Goal: Use online tool/utility: Utilize a website feature to perform a specific function

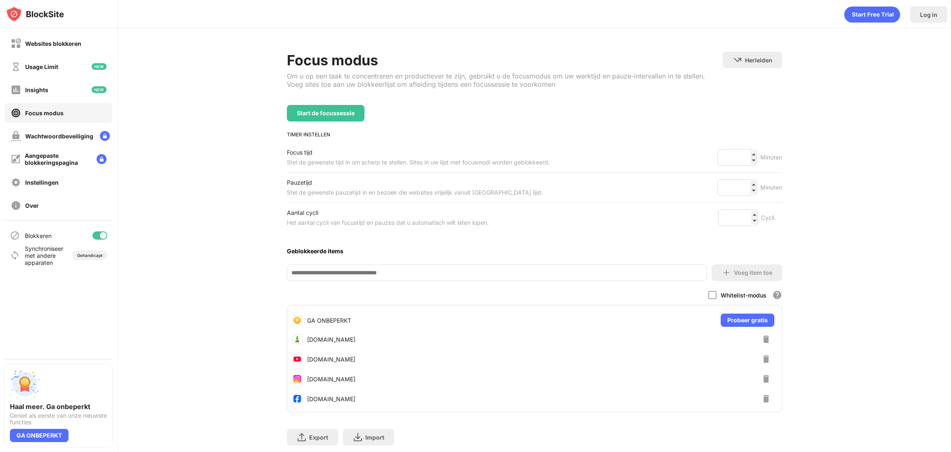
click at [328, 116] on div "Start de focussessie" at bounding box center [326, 113] width 78 height 17
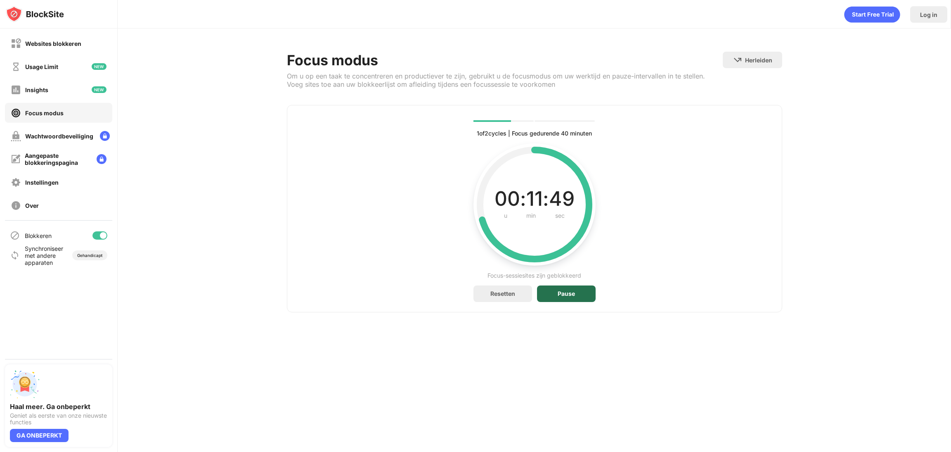
click at [583, 300] on div "Pause" at bounding box center [566, 293] width 59 height 17
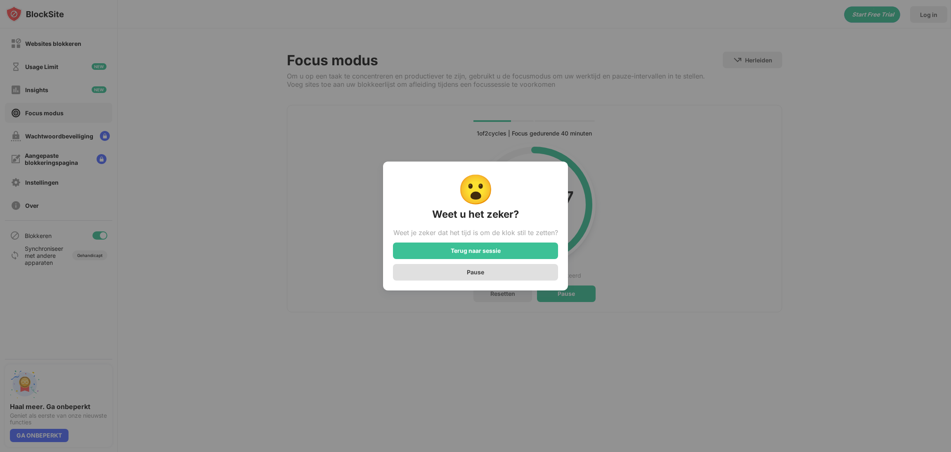
click at [486, 276] on div "Pause" at bounding box center [475, 272] width 165 height 17
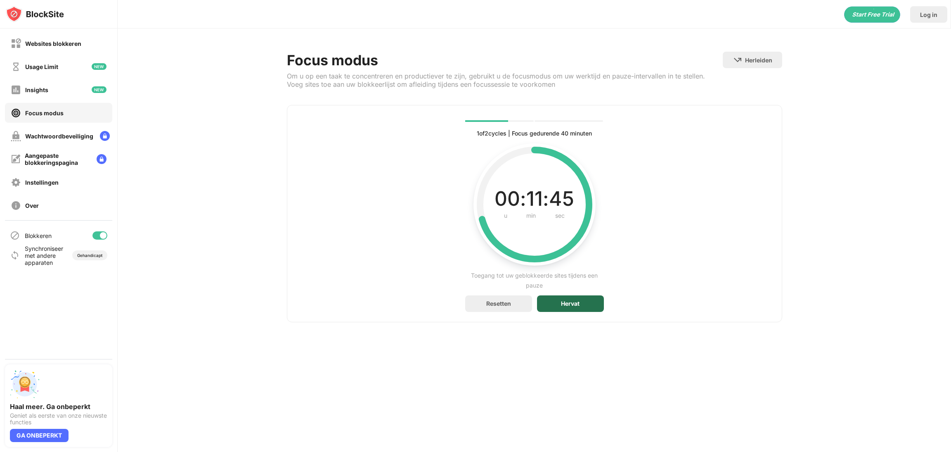
click at [587, 298] on div "Hervat" at bounding box center [570, 303] width 67 height 17
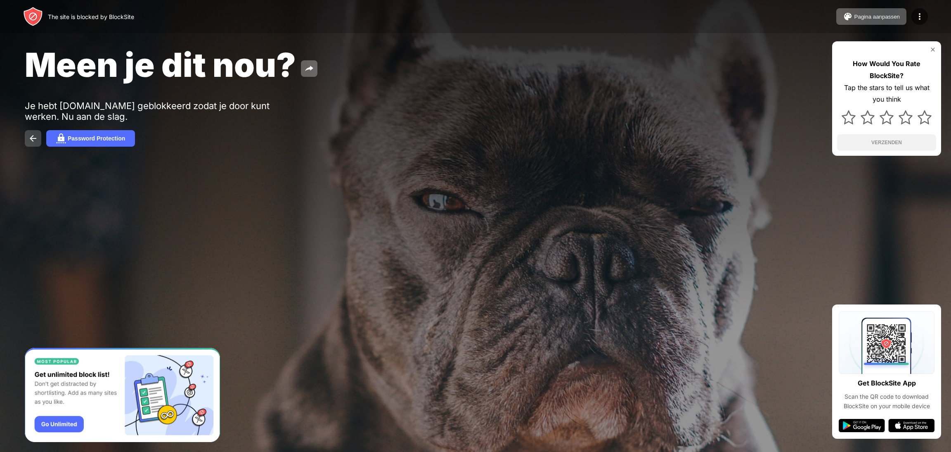
click at [26, 140] on button at bounding box center [33, 138] width 17 height 17
